Goal: Task Accomplishment & Management: Use online tool/utility

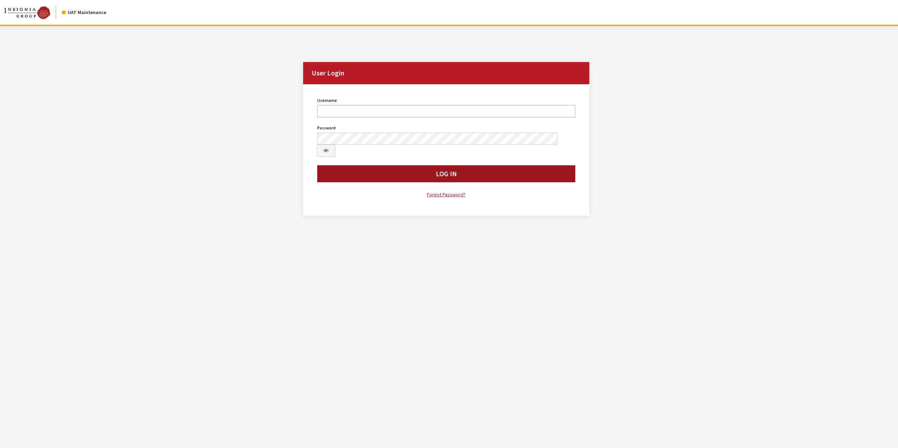
type input "jswartwout"
click at [409, 165] on button "Log In" at bounding box center [446, 173] width 258 height 17
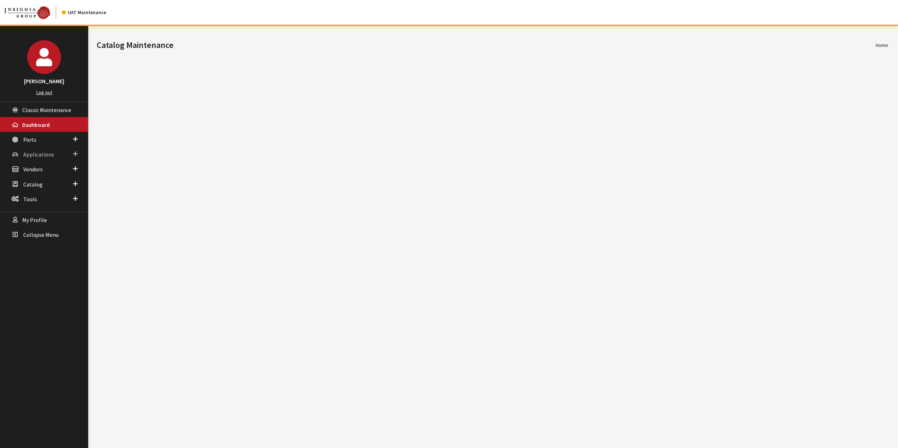
click at [47, 153] on span "Applications" at bounding box center [38, 154] width 31 height 7
click at [52, 179] on link "Application Search" at bounding box center [44, 181] width 88 height 13
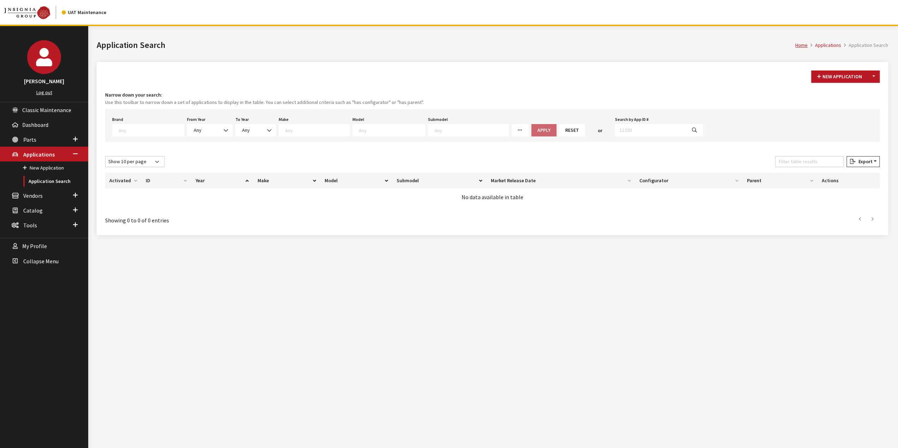
click at [133, 132] on textarea "Search" at bounding box center [151, 130] width 65 height 6
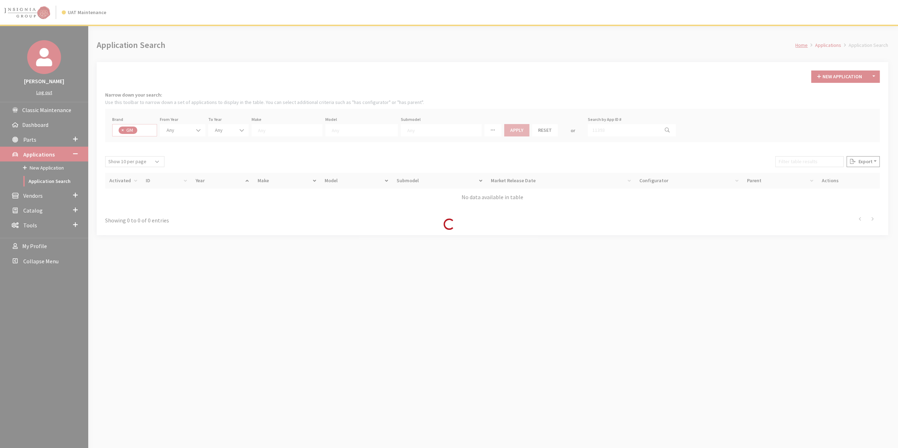
select select "1"
select select
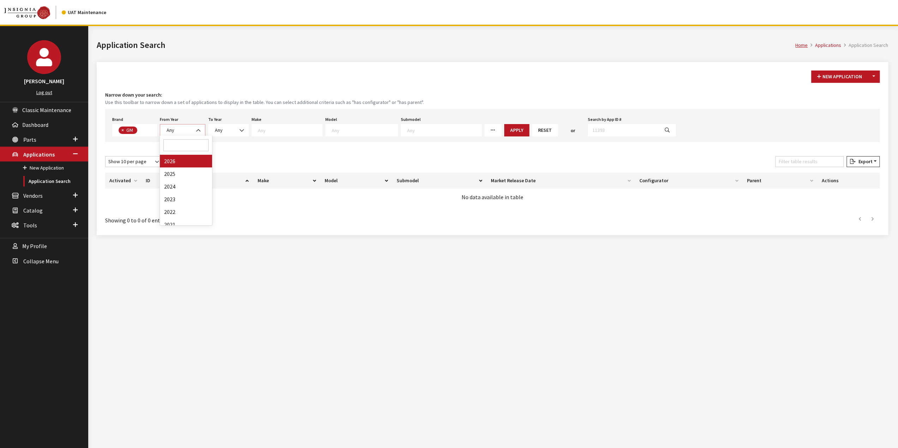
click at [196, 127] on b at bounding box center [196, 127] width 0 height 0
select select "2026"
select select
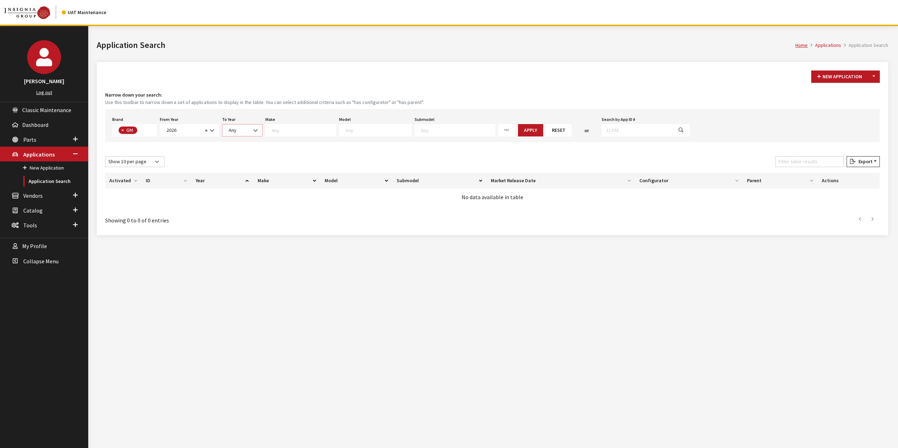
click at [241, 127] on span "Any" at bounding box center [242, 130] width 41 height 12
click at [323, 131] on textarea "Search" at bounding box center [304, 130] width 64 height 6
select select "2"
select select
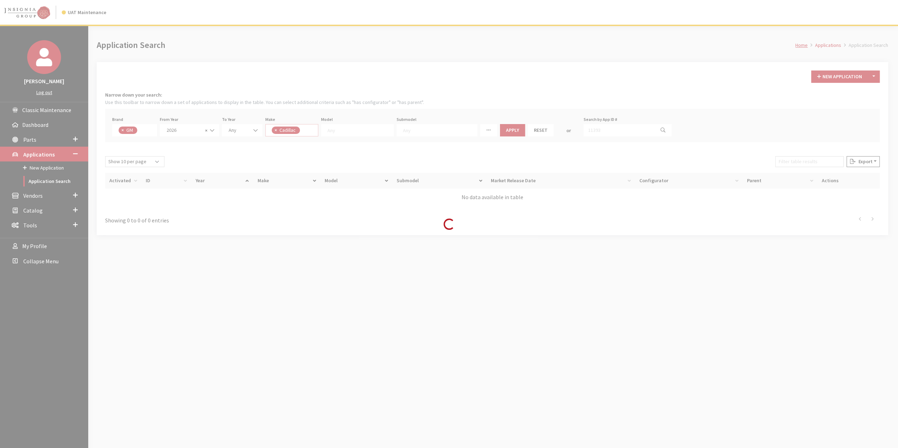
scroll to position [7, 0]
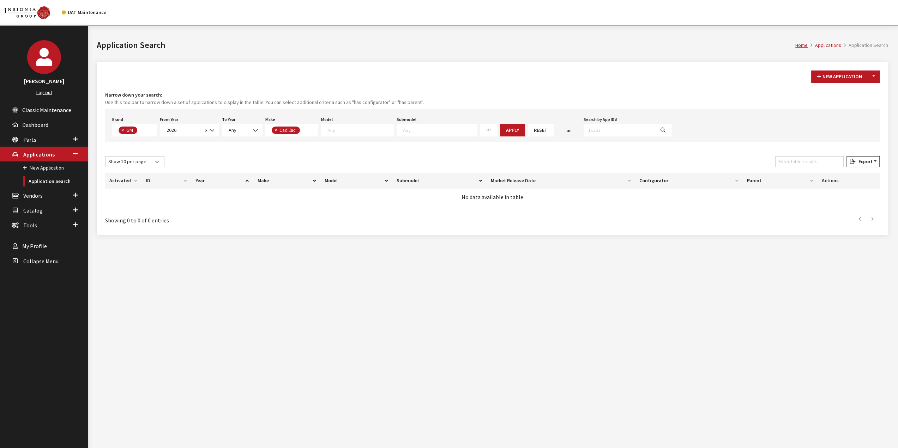
click at [370, 129] on textarea "Search" at bounding box center [360, 130] width 66 height 6
drag, startPoint x: 374, startPoint y: 94, endPoint x: 371, endPoint y: 106, distance: 12.1
click at [373, 94] on h4 "Narrow down your search:" at bounding box center [492, 94] width 774 height 7
click at [336, 128] on textarea "Search" at bounding box center [360, 130] width 66 height 6
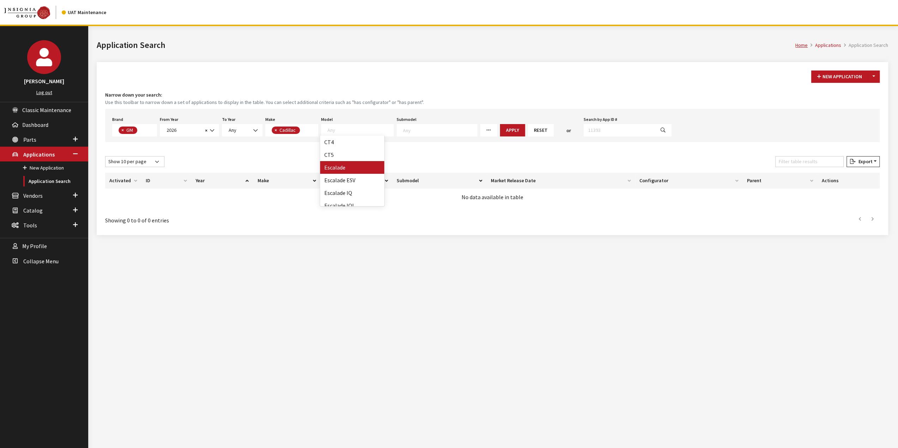
select select "21"
select select
click at [488, 128] on button "Apply" at bounding box center [497, 130] width 25 height 12
